Goal: Find specific page/section: Find specific page/section

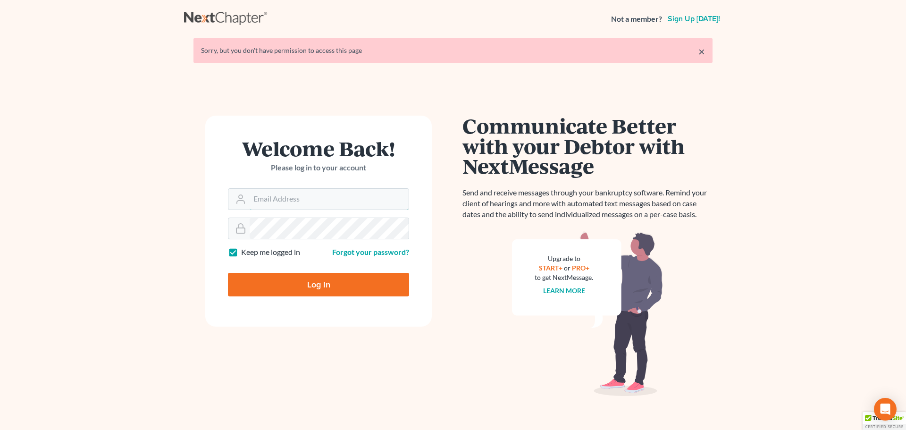
type input "[PERSON_NAME][EMAIL_ADDRESS][DOMAIN_NAME]"
click at [313, 282] on input "Log In" at bounding box center [318, 285] width 181 height 24
type input "Thinking..."
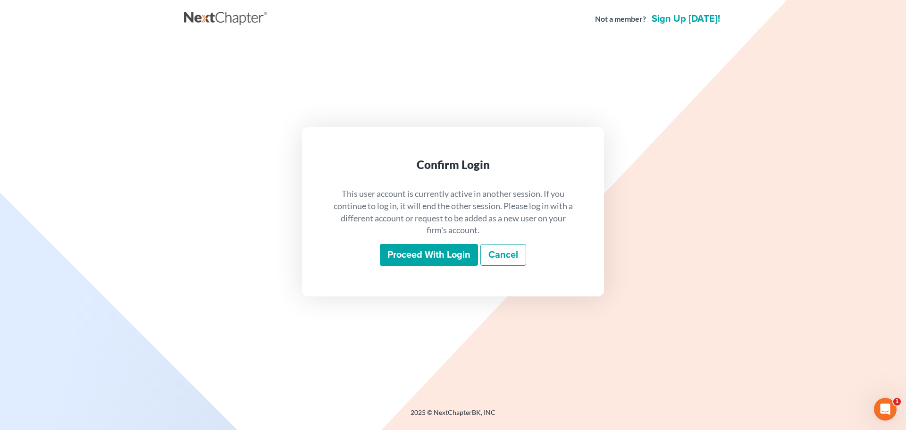
click at [437, 255] on input "Proceed with login" at bounding box center [429, 255] width 98 height 22
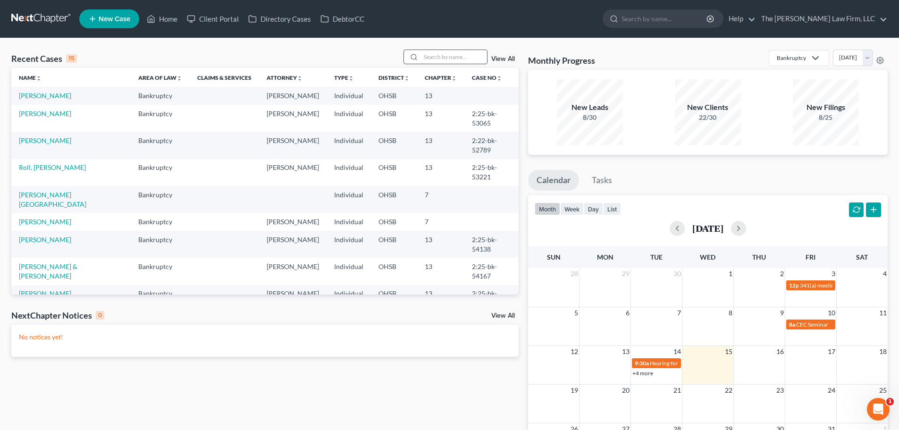
click at [450, 57] on input "search" at bounding box center [454, 57] width 66 height 14
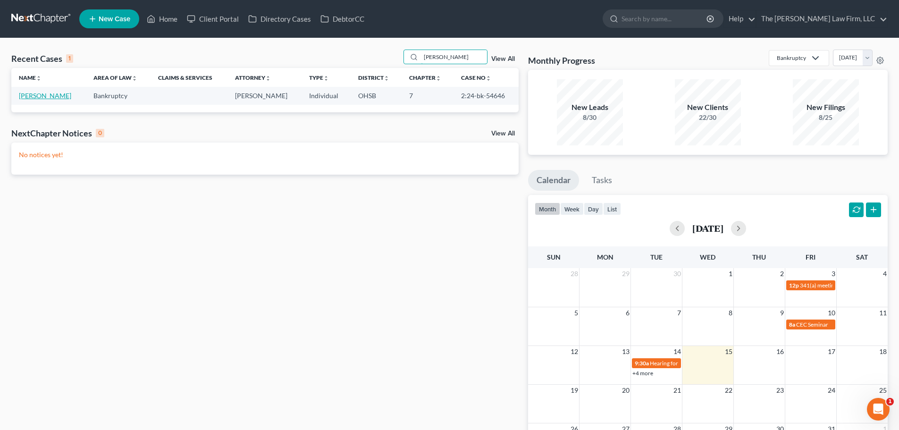
type input "ellis"
click at [42, 95] on link "Ellis, Donald" at bounding box center [45, 96] width 52 height 8
select select "4"
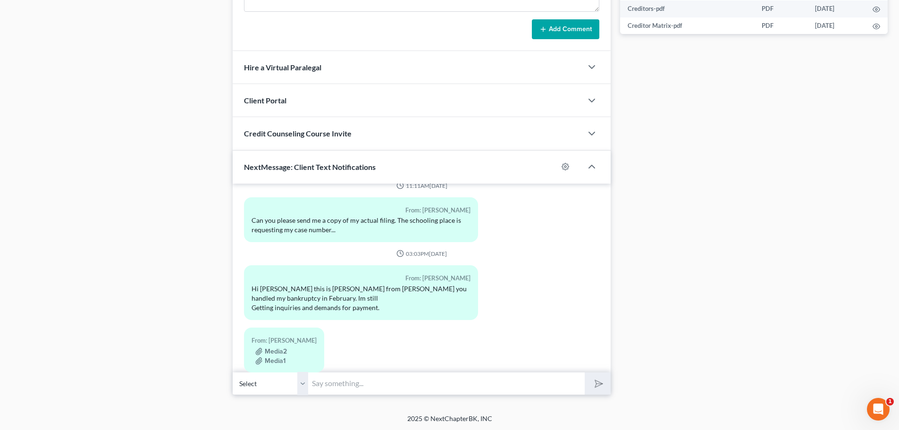
scroll to position [524, 0]
